Goal: Ask a question

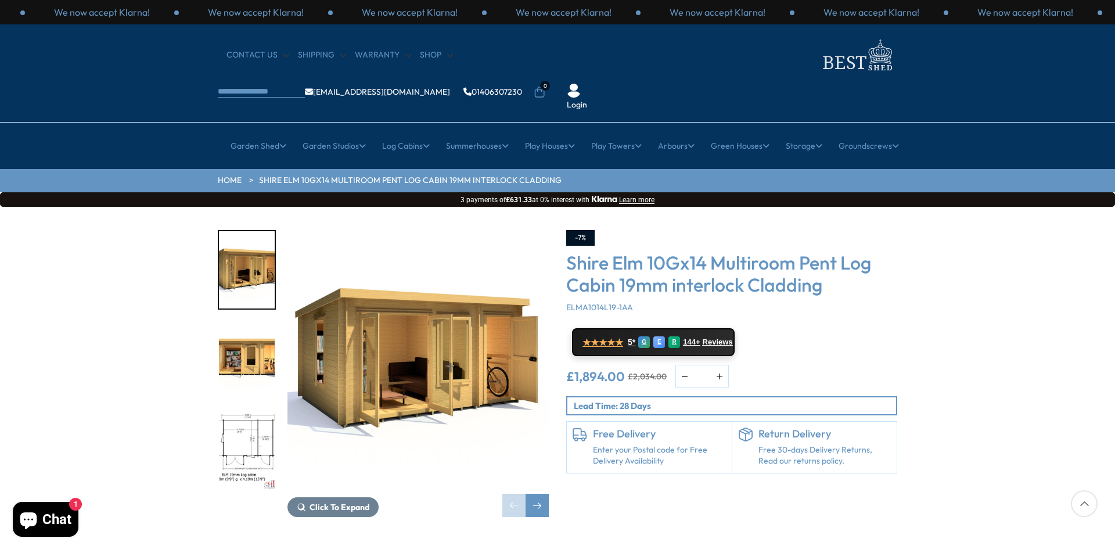
click at [816, 62] on img at bounding box center [856, 55] width 81 height 38
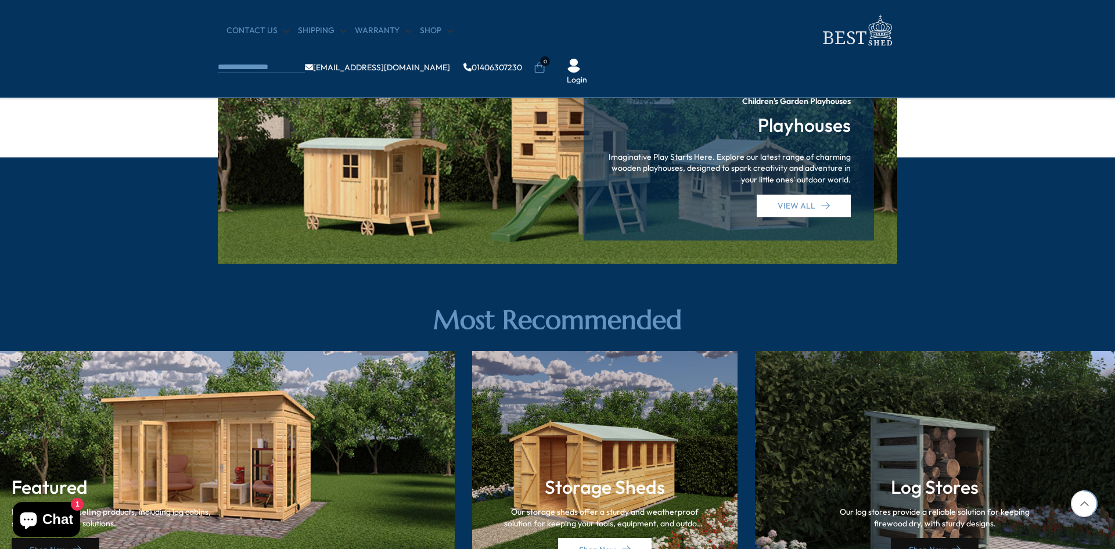
scroll to position [1597, 0]
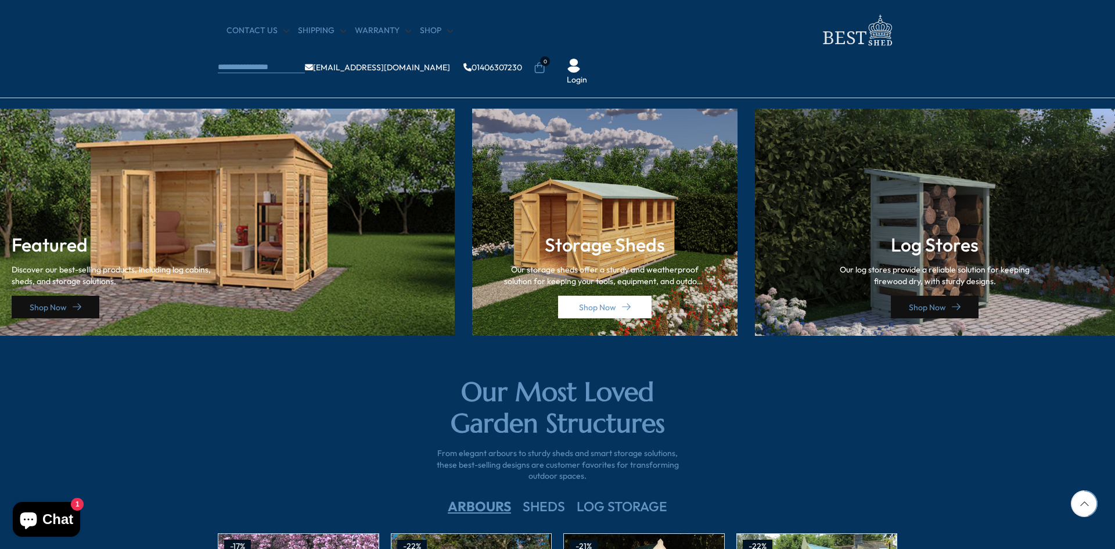
click at [415, 257] on div "Featured Discover our best-selling products, including log cabins, sheds, and s…" at bounding box center [227, 223] width 455 height 228
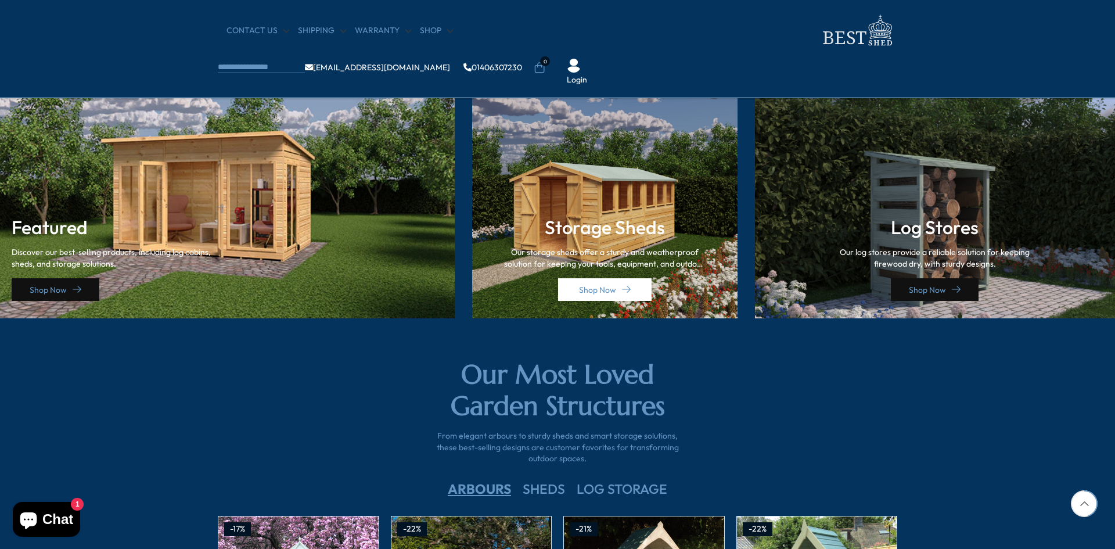
scroll to position [1645, 0]
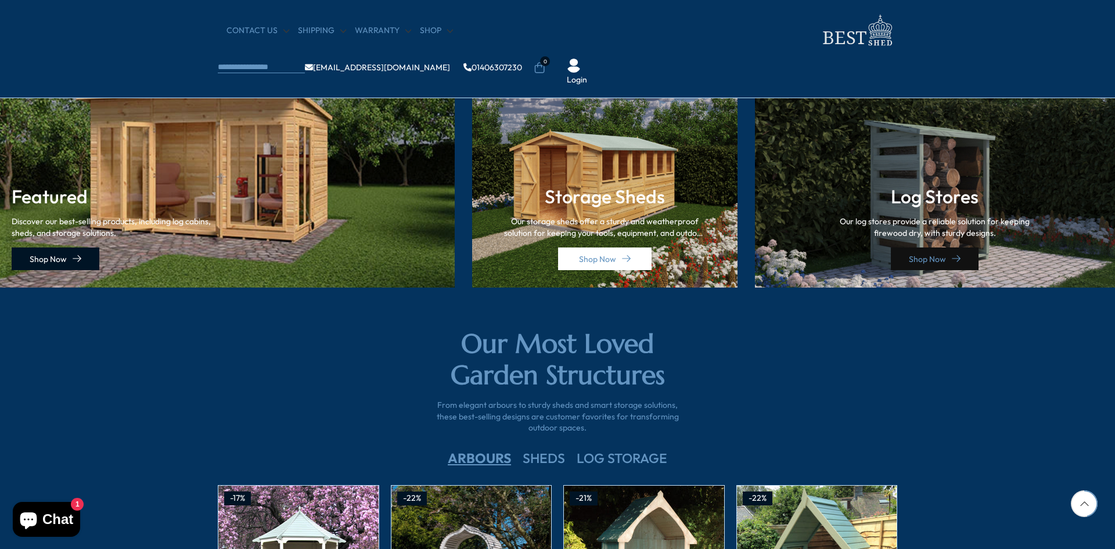
click at [33, 263] on link "Shop Now" at bounding box center [56, 258] width 88 height 23
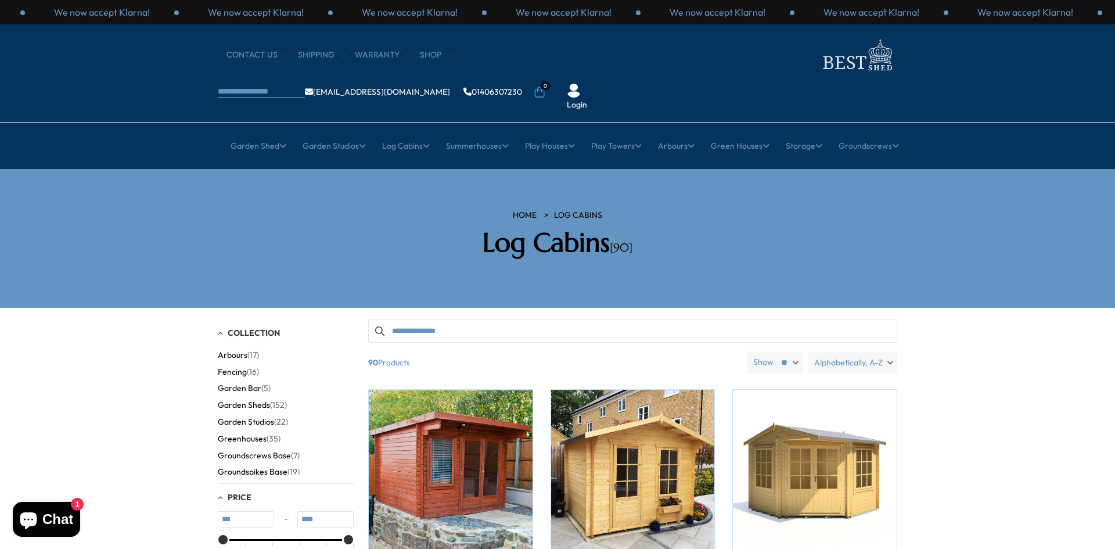
click at [28, 514] on icon "Chat window" at bounding box center [28, 520] width 17 height 17
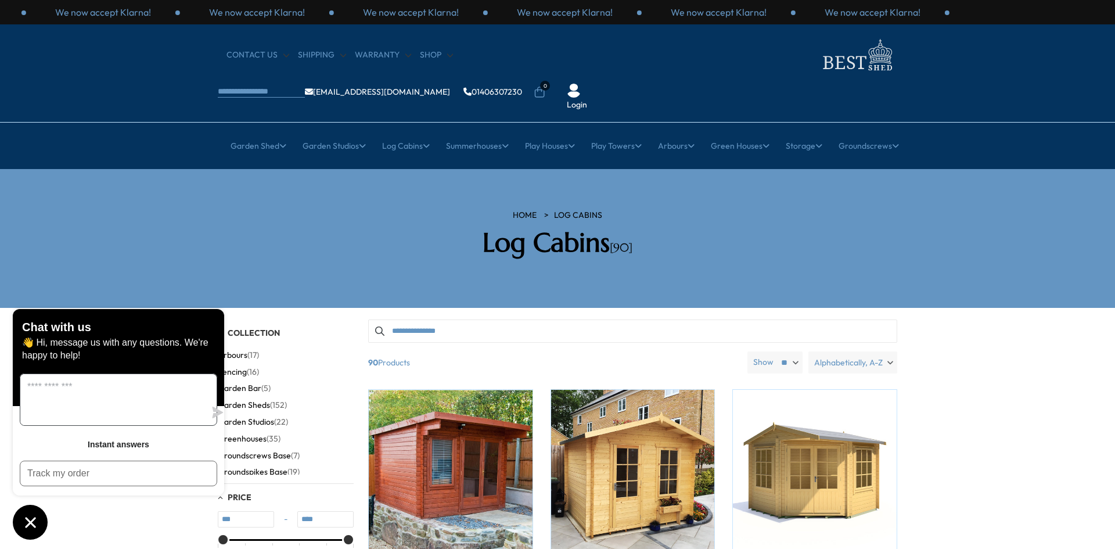
click at [95, 416] on textarea "Message us" at bounding box center [112, 399] width 185 height 51
type textarea "***"
